Goal: Information Seeking & Learning: Learn about a topic

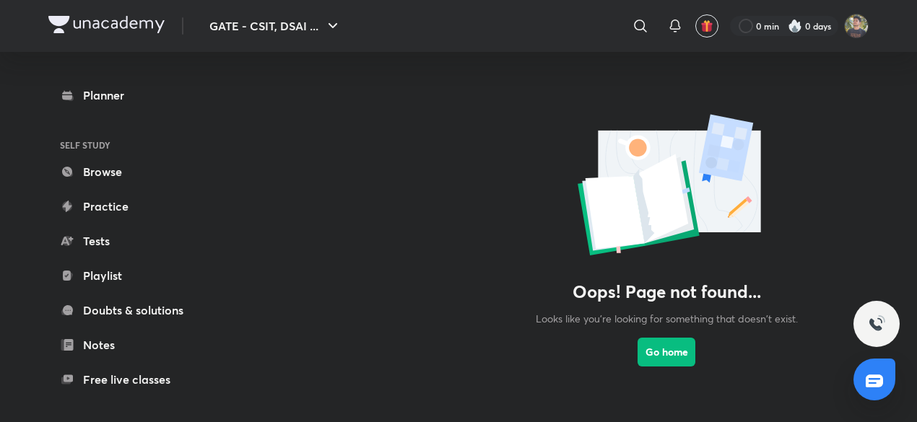
click at [118, 277] on link "Playlist" at bounding box center [131, 275] width 167 height 29
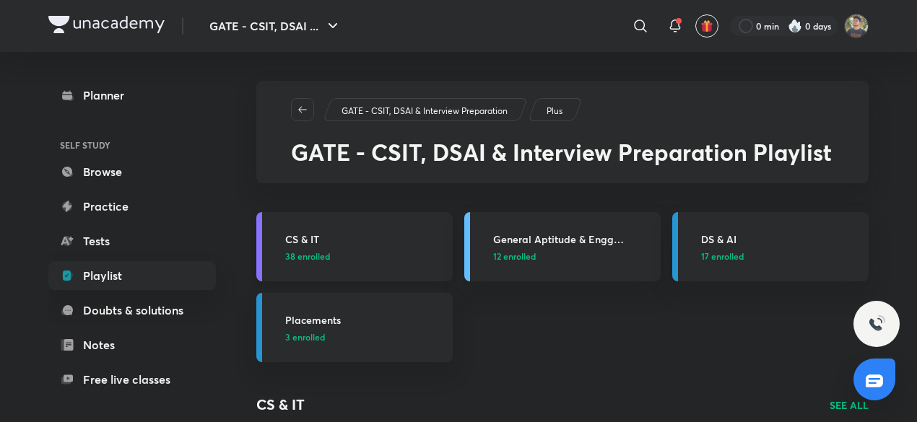
click at [419, 274] on link "CS & IT 38 enrolled" at bounding box center [354, 246] width 196 height 69
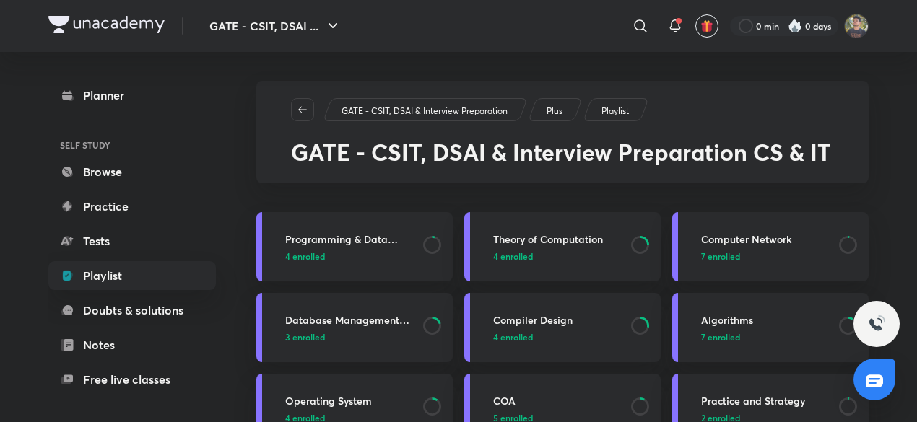
click at [674, 32] on icon at bounding box center [675, 32] width 2 height 0
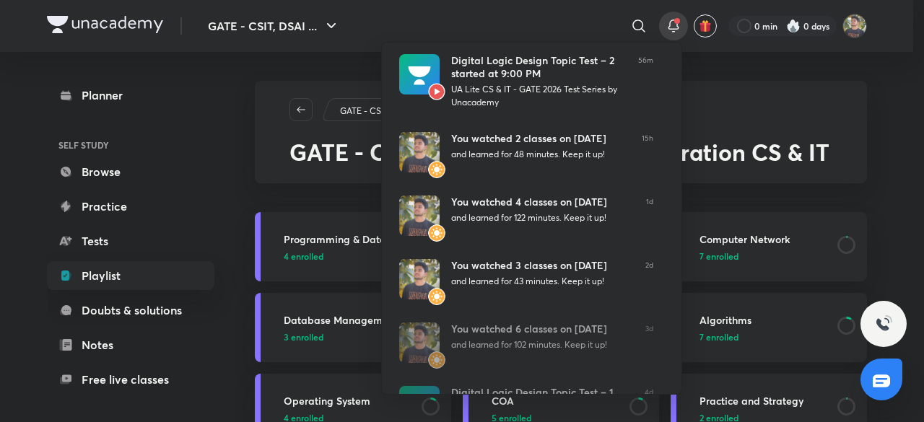
click at [674, 32] on div at bounding box center [462, 211] width 924 height 422
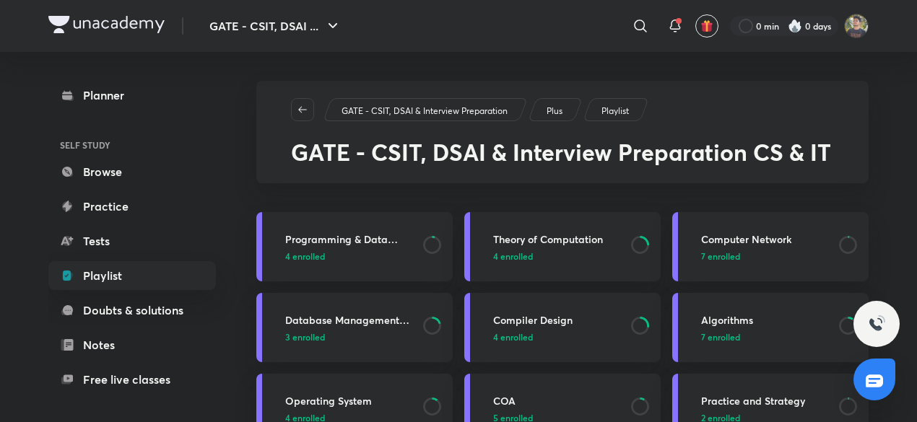
click at [674, 32] on icon at bounding box center [675, 32] width 2 height 0
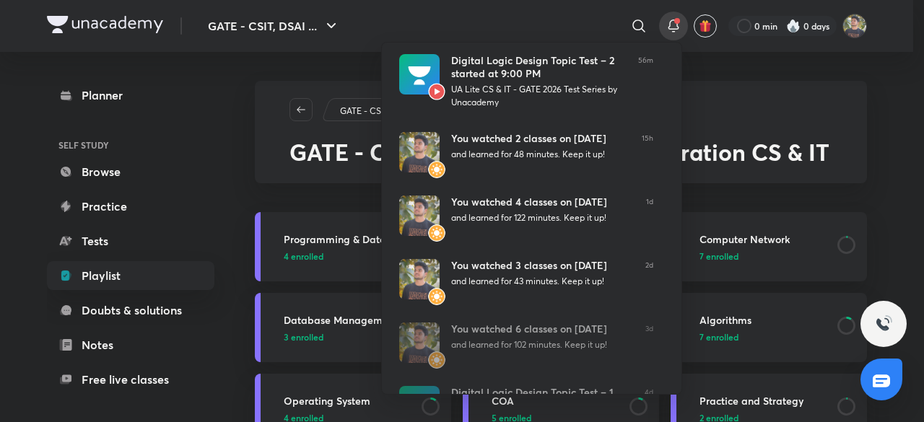
click at [725, 102] on div at bounding box center [462, 211] width 924 height 422
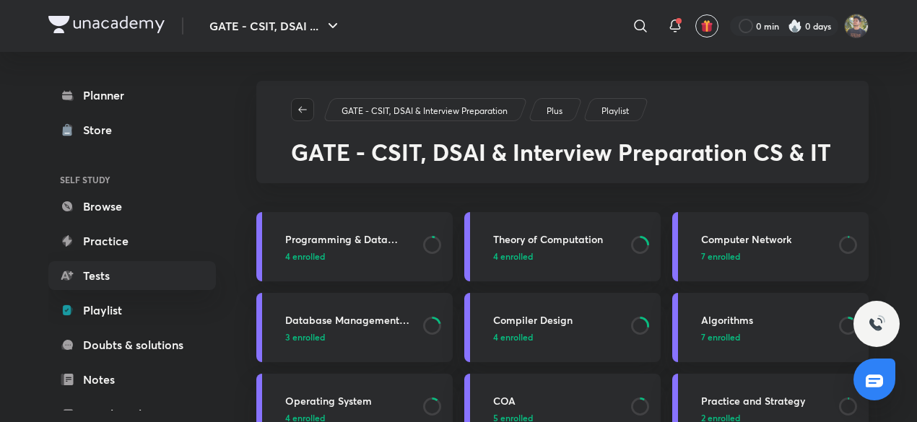
click at [300, 109] on icon "button" at bounding box center [303, 110] width 12 height 12
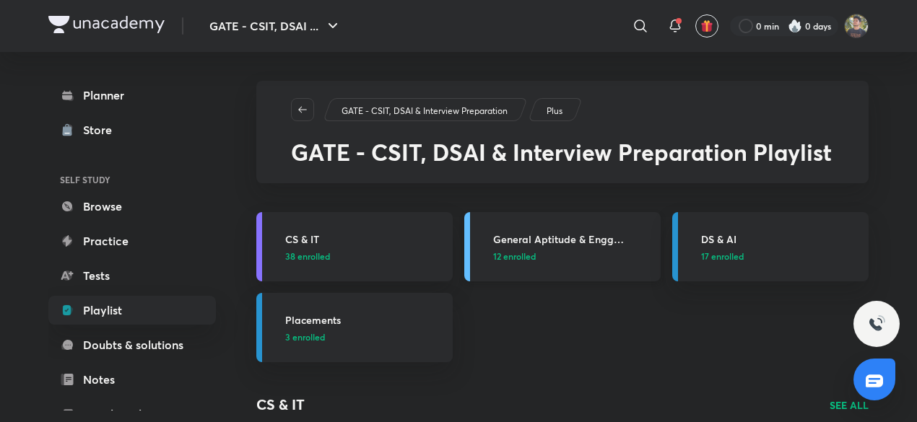
click at [585, 233] on h3 "General Aptitude & Engg Mathematics" at bounding box center [572, 239] width 159 height 15
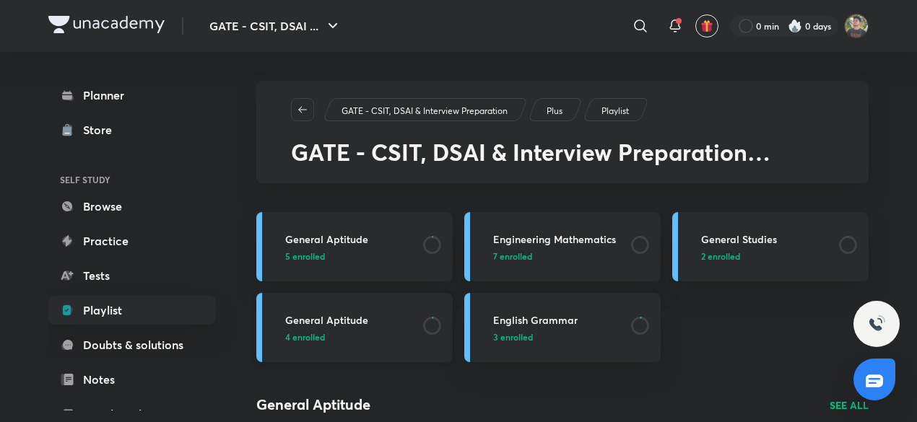
click at [341, 321] on h3 "General Aptitude" at bounding box center [349, 320] width 129 height 15
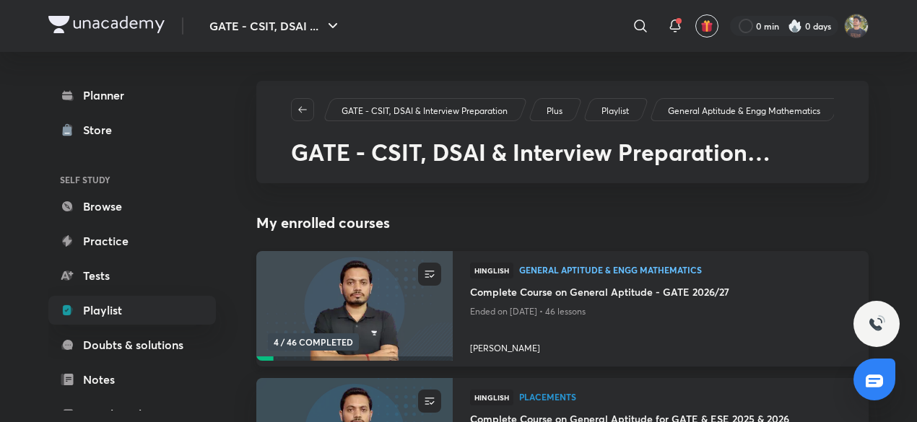
click at [406, 350] on img at bounding box center [354, 306] width 200 height 112
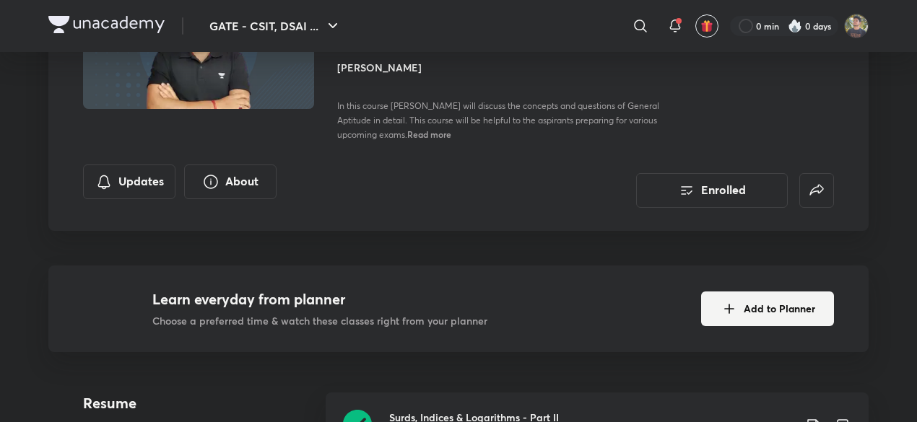
scroll to position [274, 0]
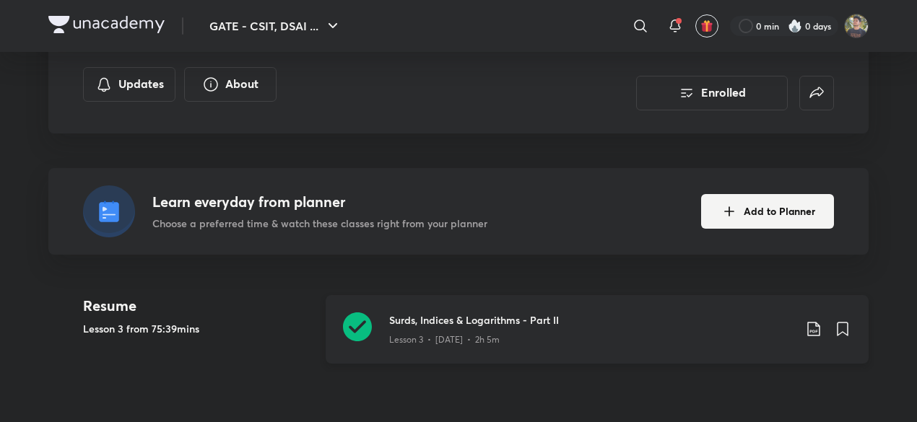
click at [477, 334] on p "Lesson 3 • Jun 15 • 2h 5m" at bounding box center [444, 339] width 110 height 13
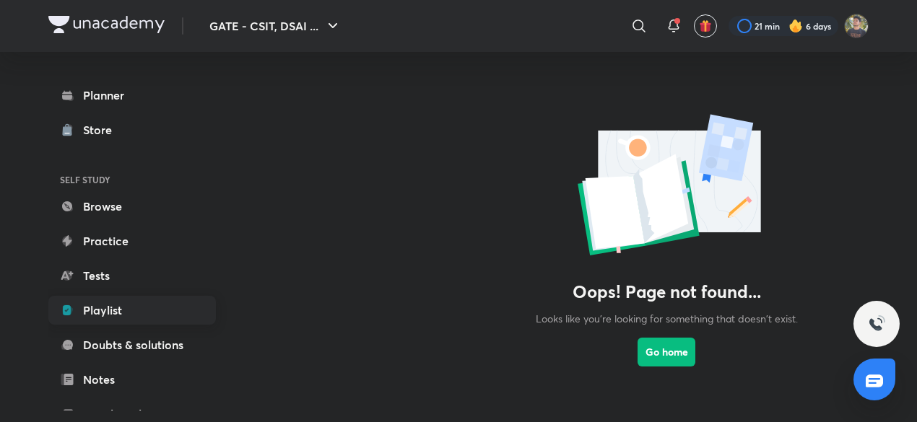
click at [134, 307] on link "Playlist" at bounding box center [131, 310] width 167 height 29
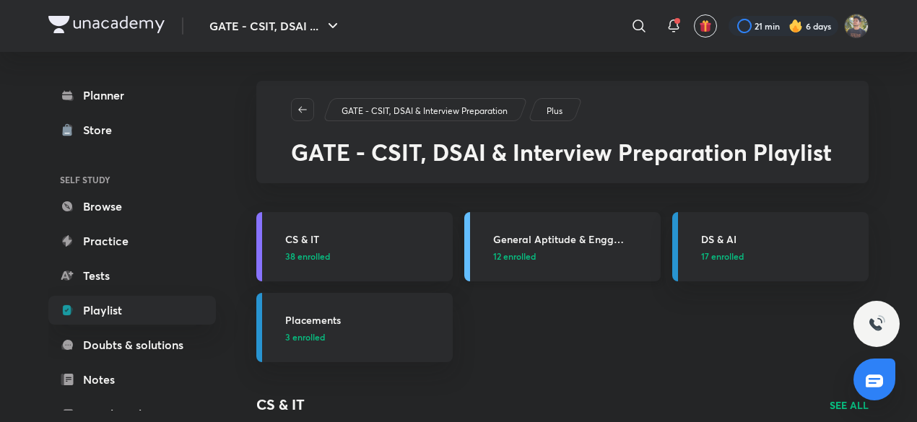
click at [608, 267] on link "General Aptitude & Engg Mathematics 12 enrolled" at bounding box center [562, 246] width 196 height 69
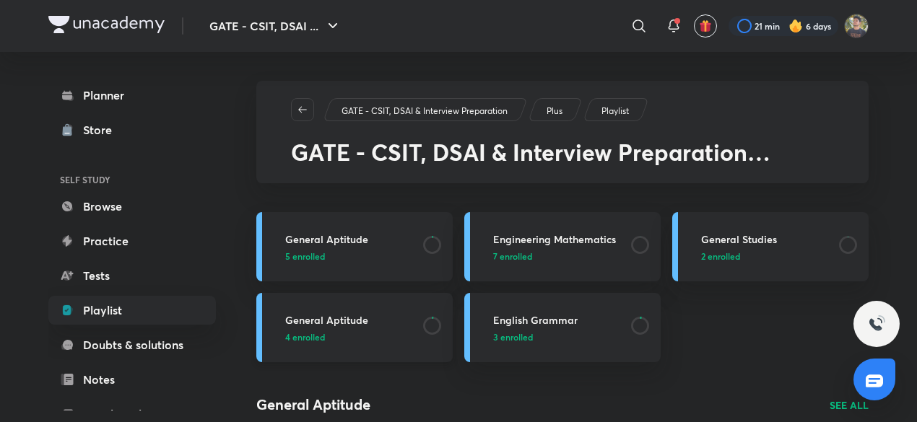
click at [312, 342] on span "4 enrolled" at bounding box center [305, 337] width 40 height 13
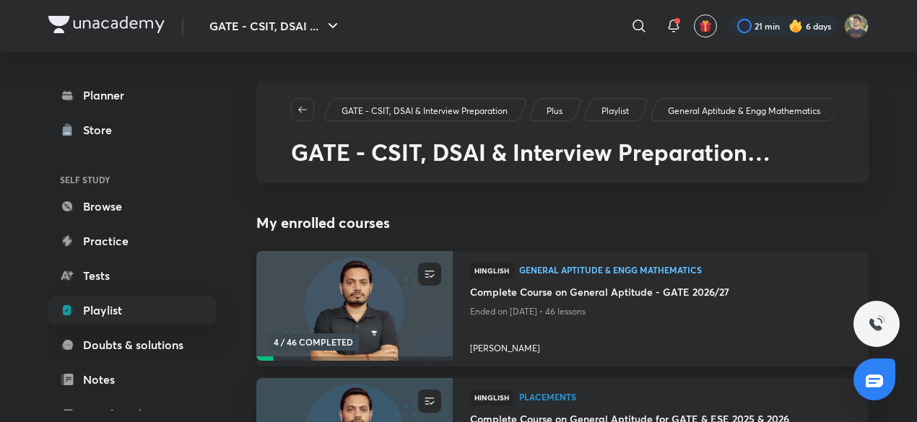
click at [359, 313] on img at bounding box center [354, 306] width 200 height 112
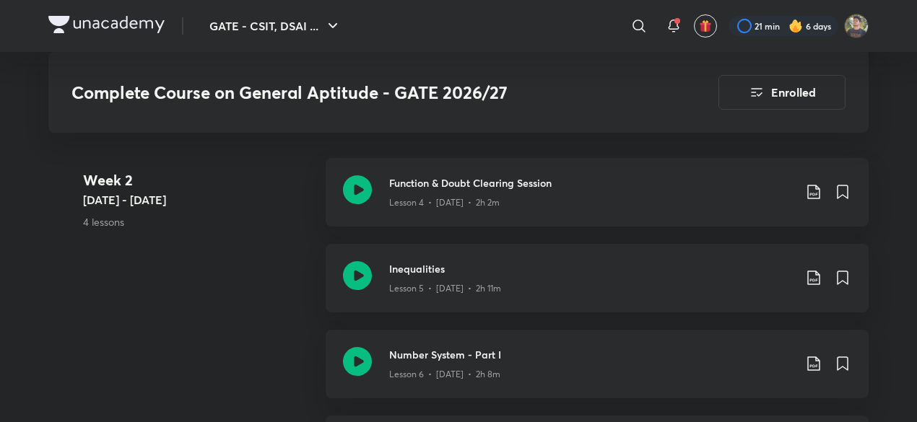
scroll to position [912, 0]
click at [512, 190] on div "Lesson 4 • Jun 16 • 2h 2m" at bounding box center [591, 199] width 404 height 19
click at [502, 276] on div "Lesson 5 • Jun 17 • 2h 11m" at bounding box center [591, 285] width 404 height 19
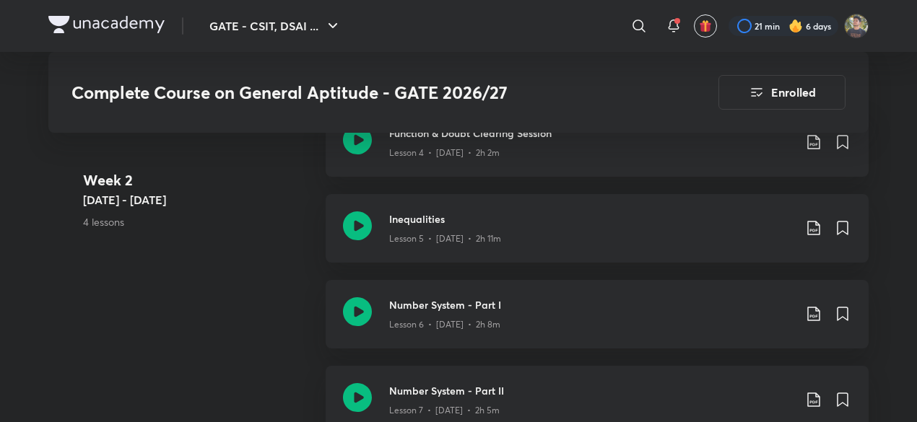
scroll to position [970, 0]
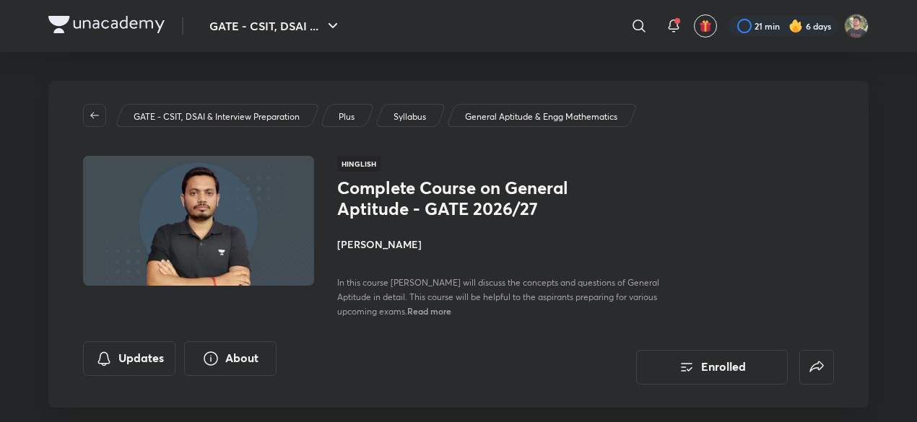
click at [451, 311] on span "Read more" at bounding box center [429, 311] width 44 height 12
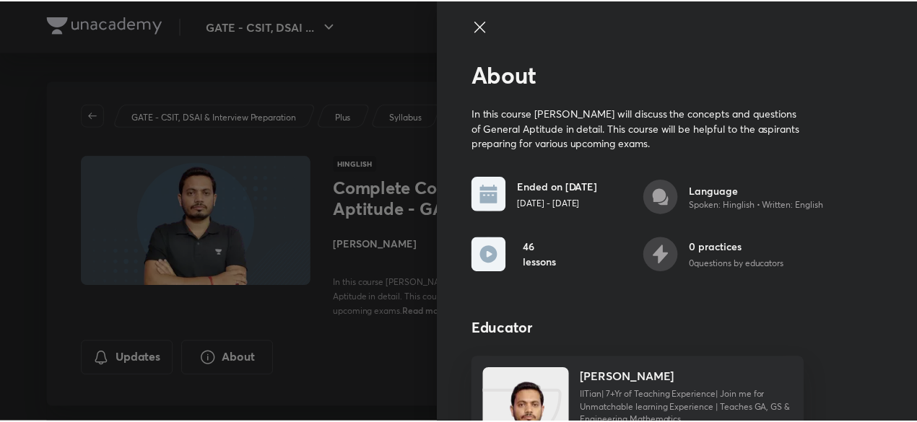
scroll to position [85, 0]
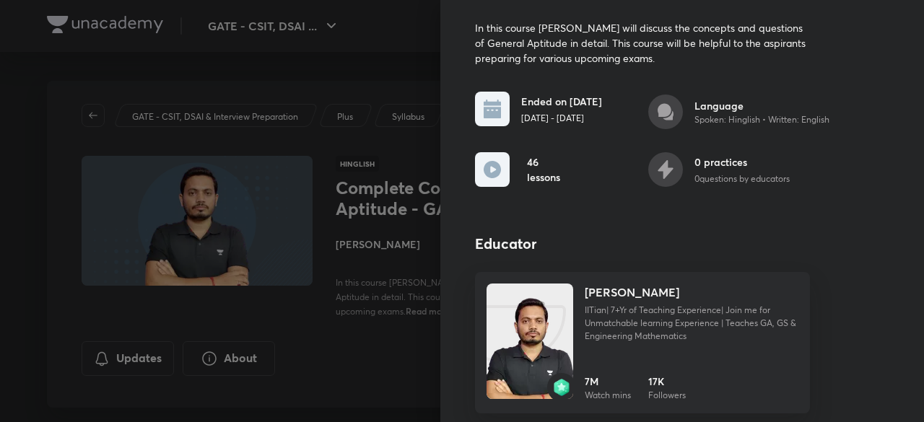
click at [306, 379] on div at bounding box center [462, 211] width 924 height 422
